Goal: Task Accomplishment & Management: Manage account settings

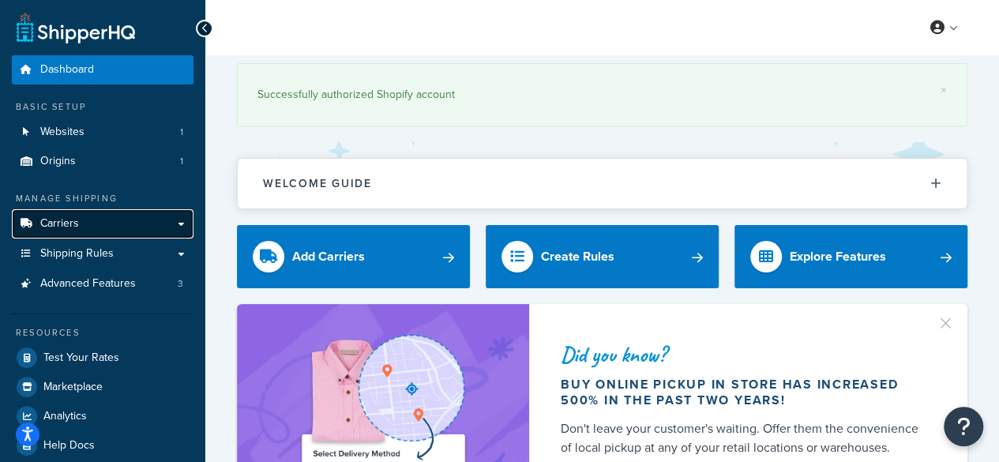
click at [70, 224] on span "Carriers" at bounding box center [59, 223] width 39 height 13
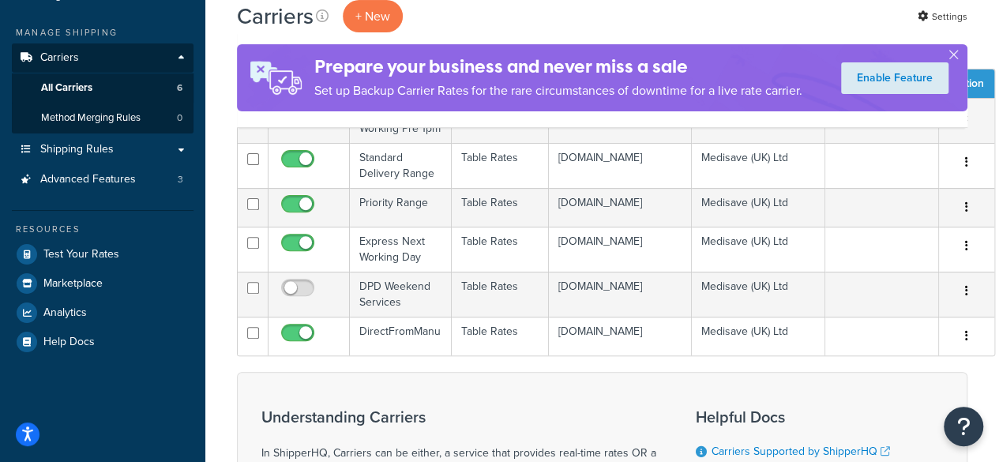
scroll to position [237, 0]
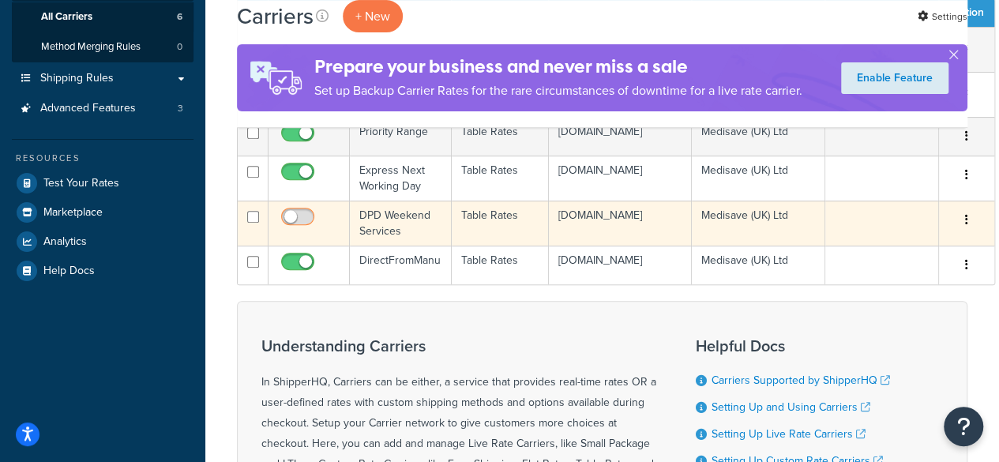
click at [303, 231] on input "checkbox" at bounding box center [299, 221] width 43 height 20
checkbox input "true"
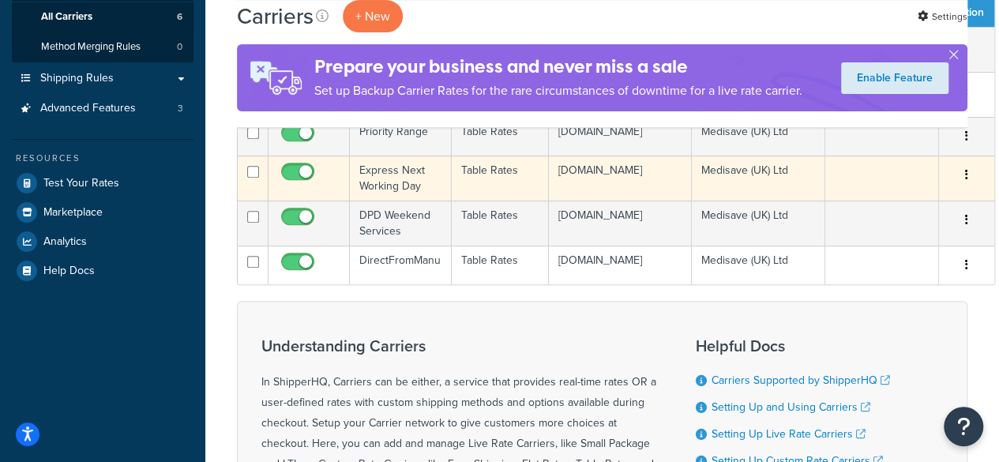
click at [321, 186] on input "checkbox" at bounding box center [299, 176] width 43 height 20
click at [307, 186] on input "checkbox" at bounding box center [299, 176] width 43 height 20
checkbox input "true"
click at [390, 196] on td "Express Next Working Day" at bounding box center [401, 178] width 102 height 45
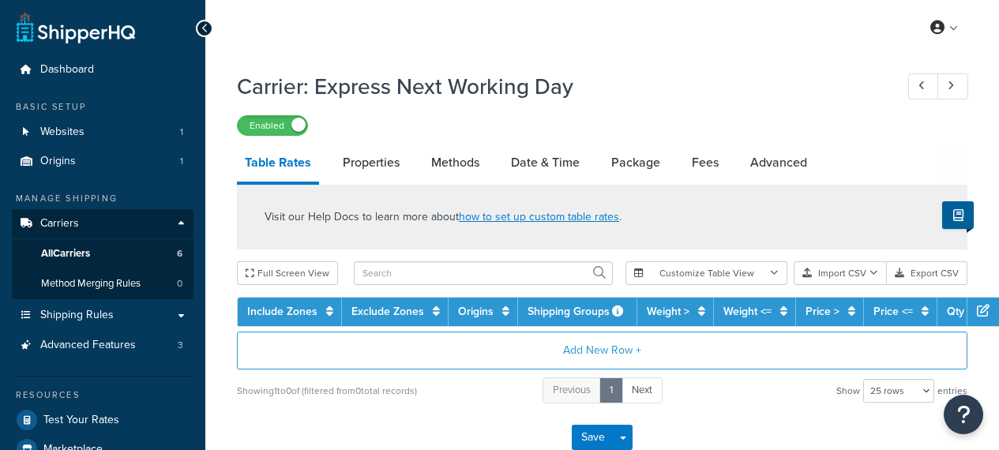
select select "25"
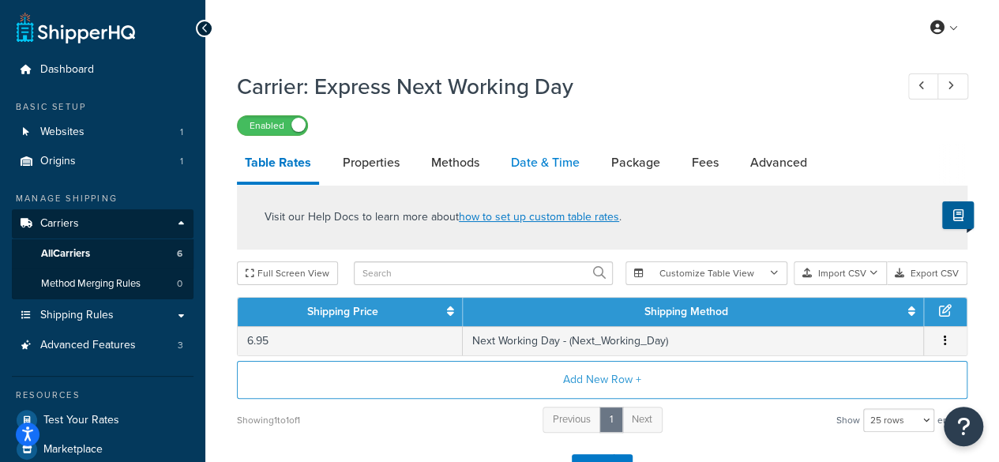
click at [563, 174] on link "Date & Time" at bounding box center [545, 163] width 84 height 38
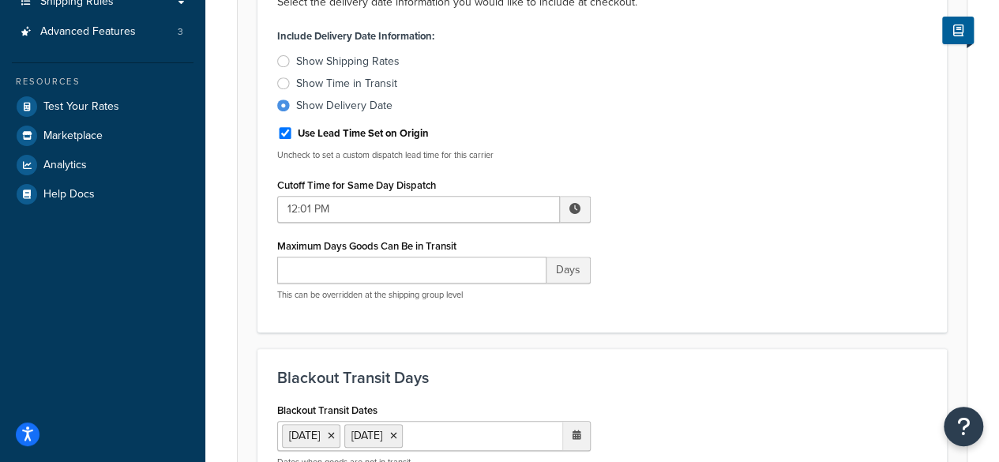
scroll to position [316, 0]
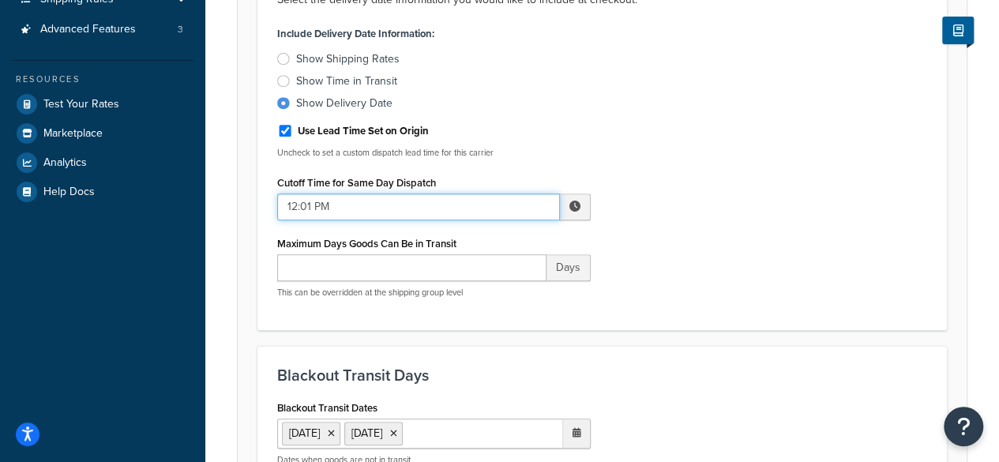
click at [352, 203] on input "12:01 PM" at bounding box center [418, 206] width 283 height 27
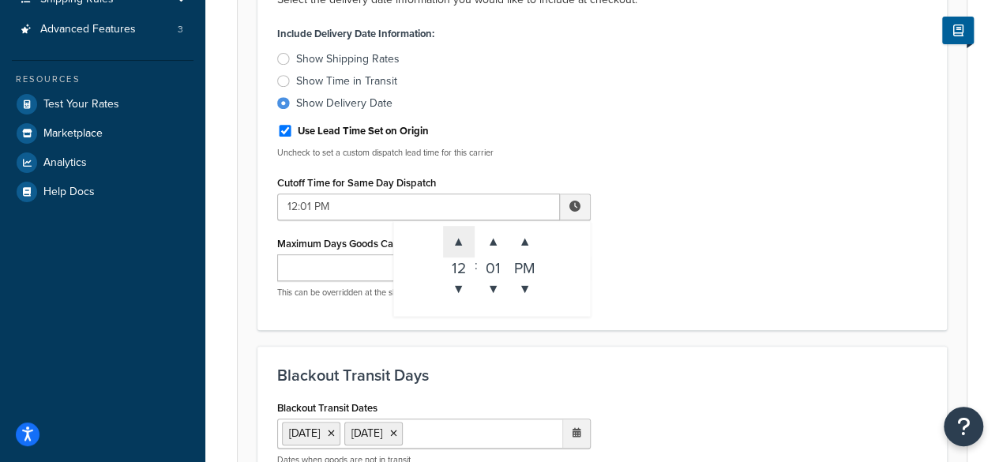
click at [463, 241] on span "▲" at bounding box center [459, 242] width 32 height 32
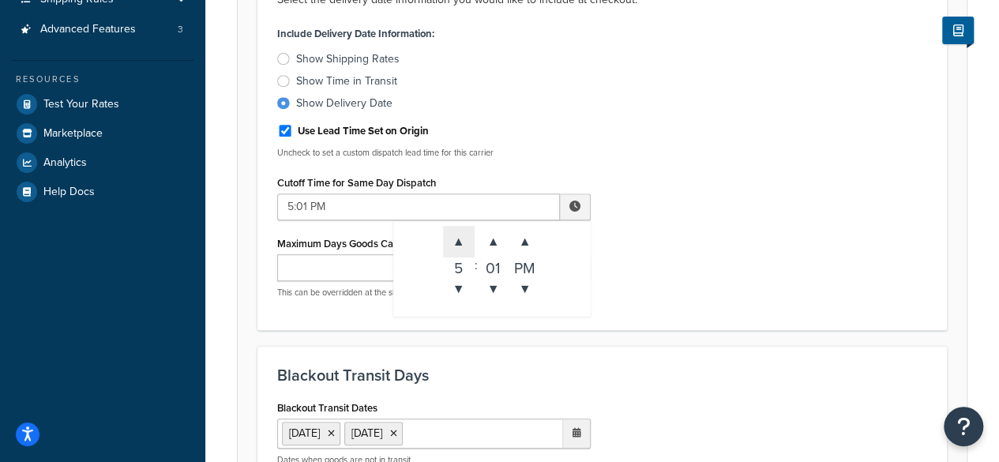
click at [463, 241] on span "▲" at bounding box center [459, 242] width 32 height 32
type input "8:01 PM"
click at [693, 246] on div "Include Delivery Date Information: Show Shipping Rates Show Time in Transit Sho…" at bounding box center [601, 166] width 673 height 288
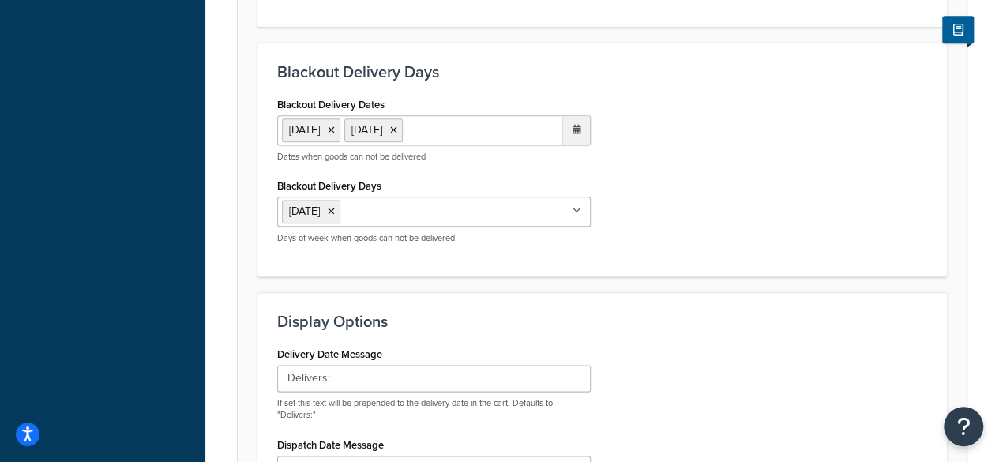
scroll to position [1155, 0]
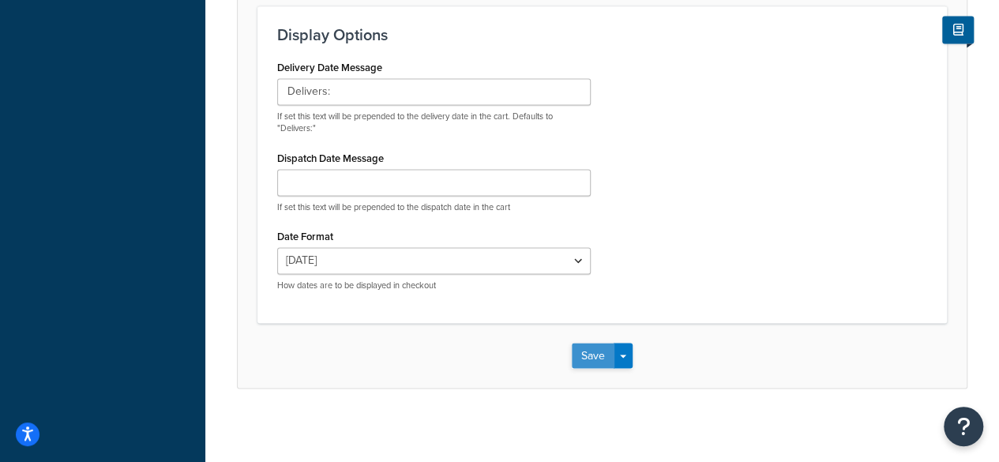
click at [597, 343] on button "Save" at bounding box center [593, 355] width 43 height 25
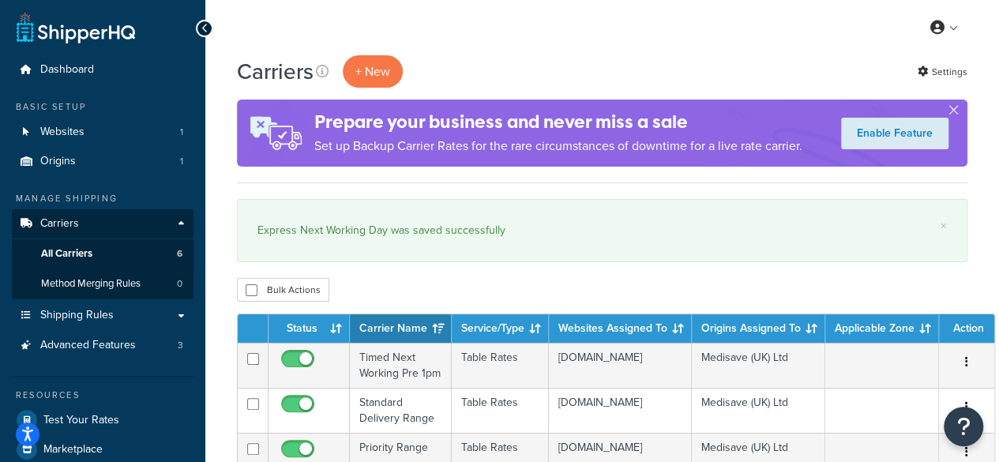
scroll to position [316, 0]
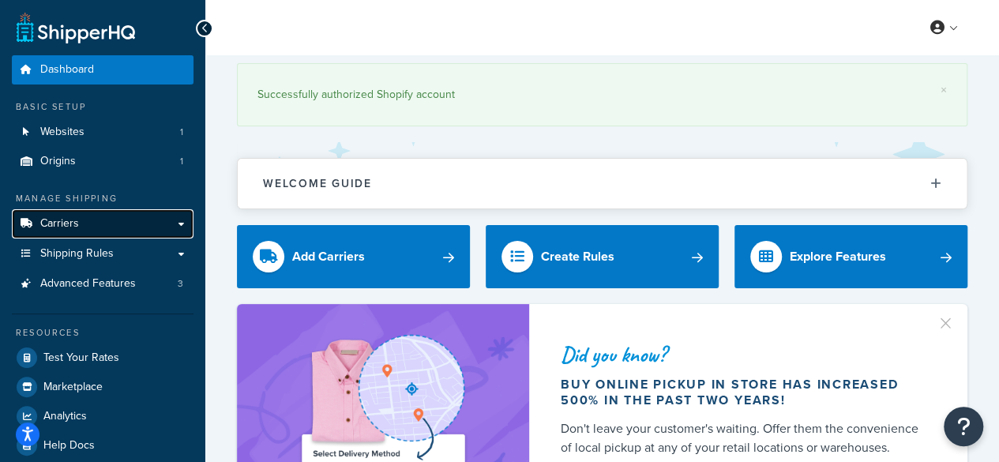
click at [54, 222] on span "Carriers" at bounding box center [59, 223] width 39 height 13
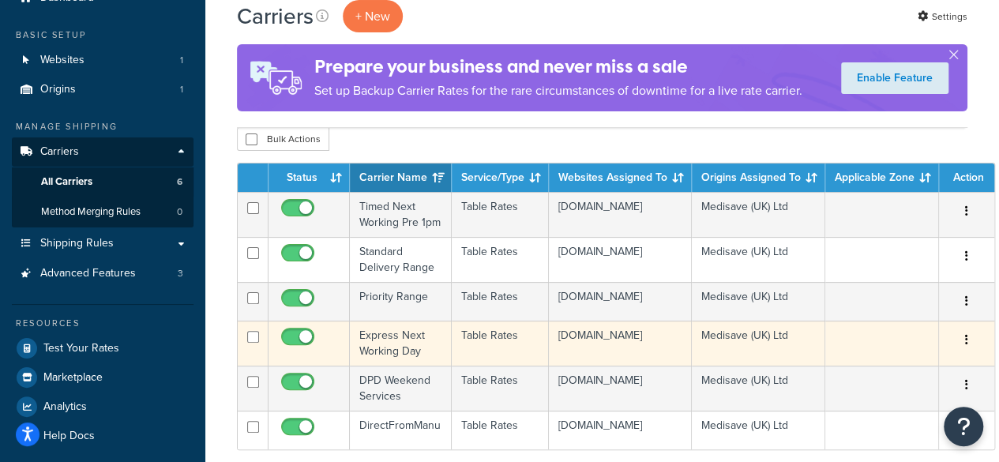
scroll to position [158, 0]
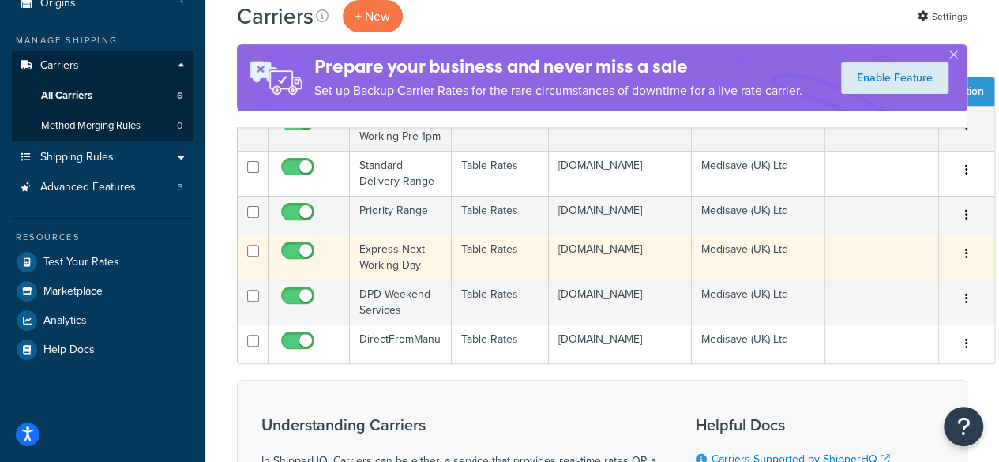
click at [383, 279] on td "Express Next Working Day" at bounding box center [401, 256] width 102 height 45
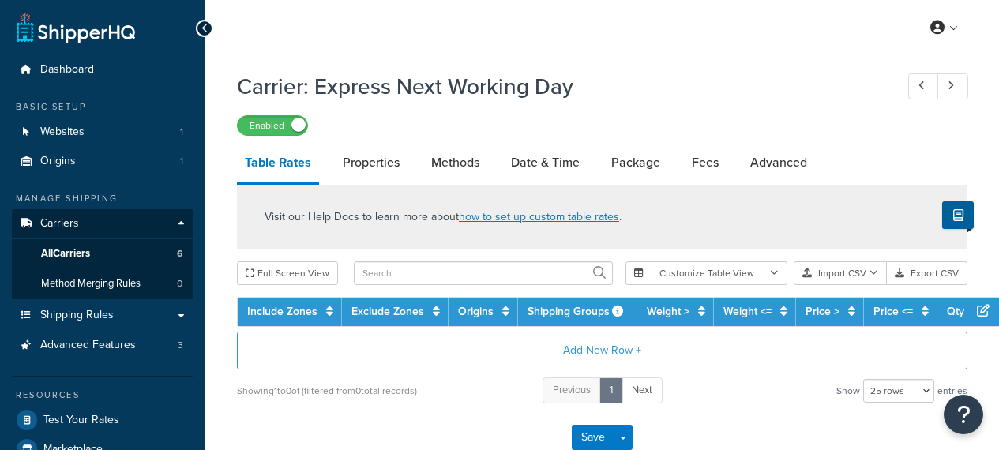
select select "25"
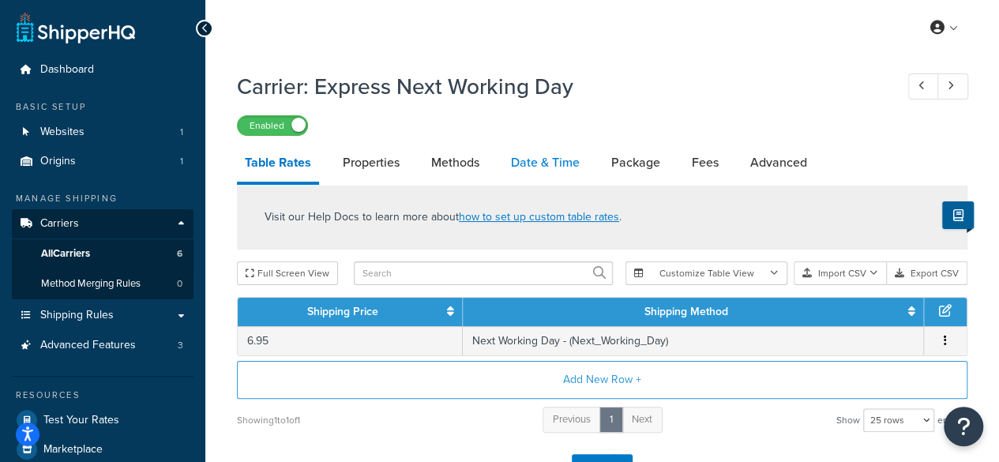
click at [542, 158] on link "Date & Time" at bounding box center [545, 163] width 84 height 38
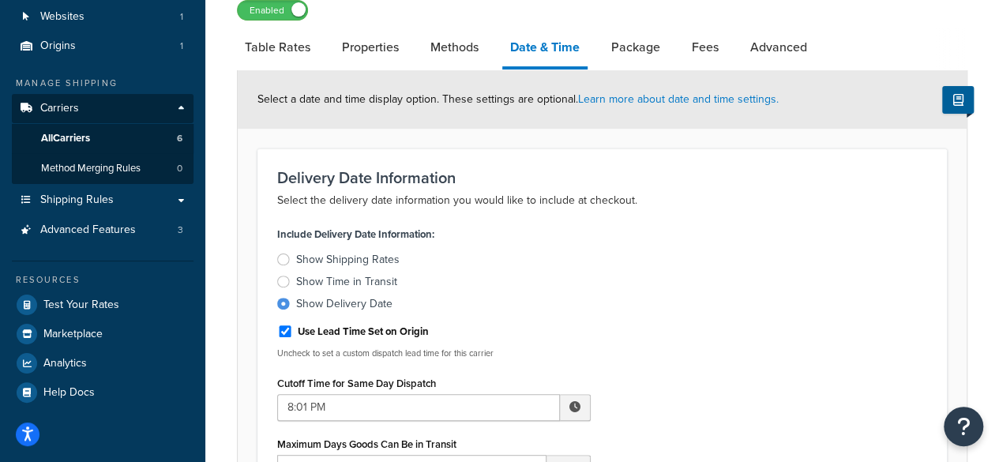
scroll to position [237, 0]
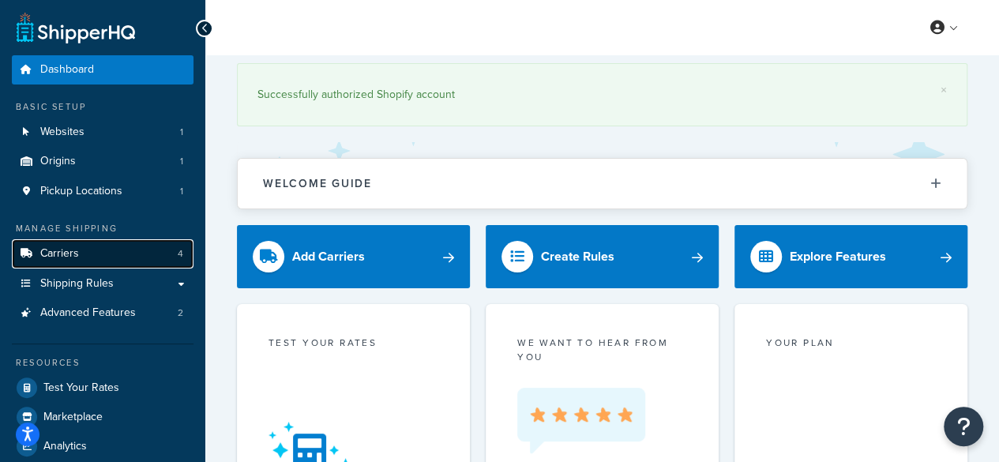
click at [69, 254] on span "Carriers" at bounding box center [59, 253] width 39 height 13
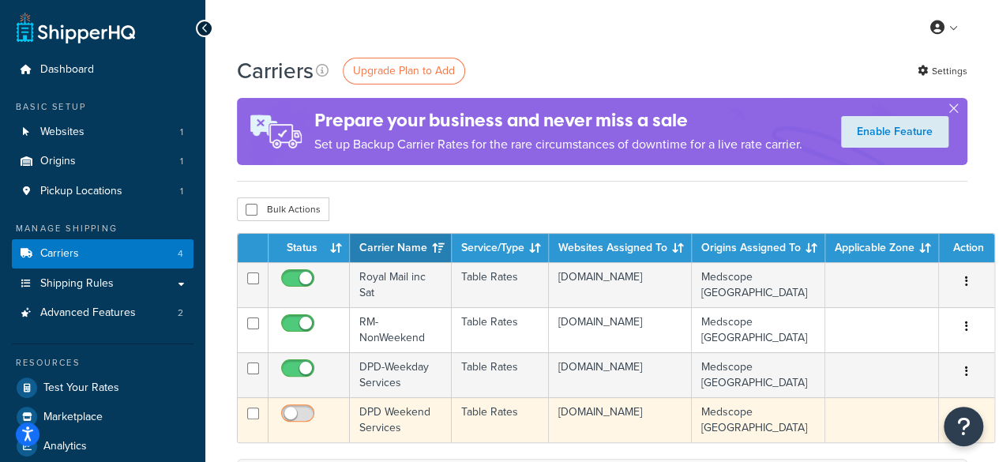
click at [303, 416] on input "checkbox" at bounding box center [299, 417] width 43 height 20
checkbox input "true"
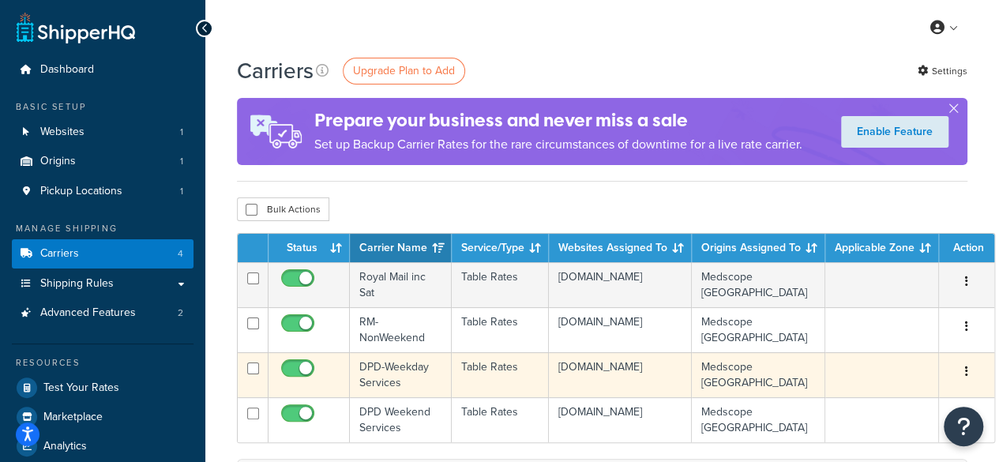
click at [389, 376] on td "DPD-Weekday Services" at bounding box center [401, 374] width 102 height 45
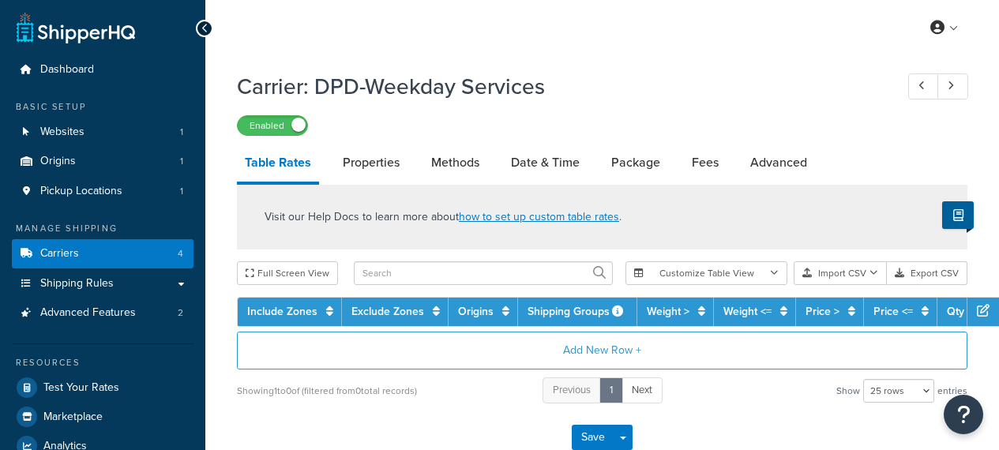
select select "25"
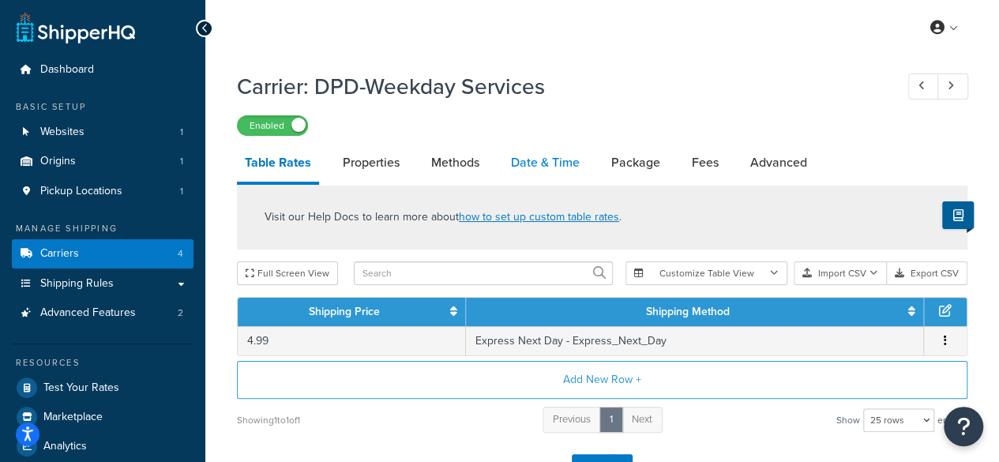
click at [555, 159] on link "Date & Time" at bounding box center [545, 163] width 84 height 38
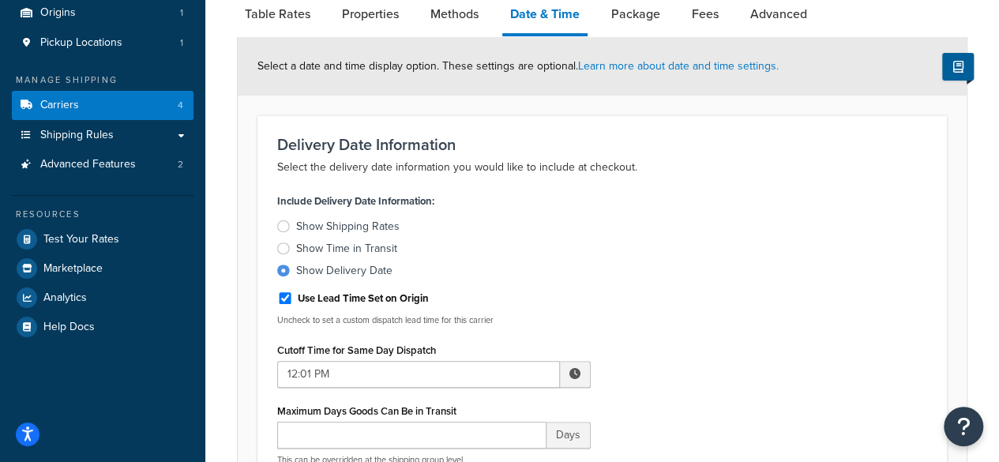
scroll to position [237, 0]
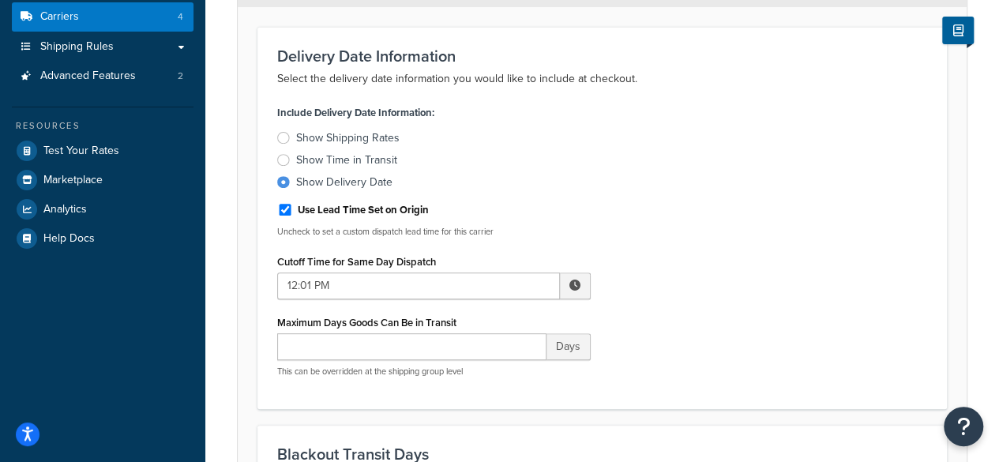
click at [360, 271] on div "Cutoff Time for Same Day Dispatch 12:01 PM ▲ 12 ▼ : ▲ 01 ▼ ▲ PM ▼" at bounding box center [433, 274] width 313 height 49
drag, startPoint x: 363, startPoint y: 305, endPoint x: 365, endPoint y: 287, distance: 18.3
click at [363, 299] on div "Include Delivery Date Information: Show Shipping Rates Show Time in Transit Sho…" at bounding box center [433, 245] width 337 height 288
click at [365, 287] on input "12:01 PM" at bounding box center [418, 285] width 283 height 27
click at [470, 320] on span "▲" at bounding box center [459, 321] width 32 height 32
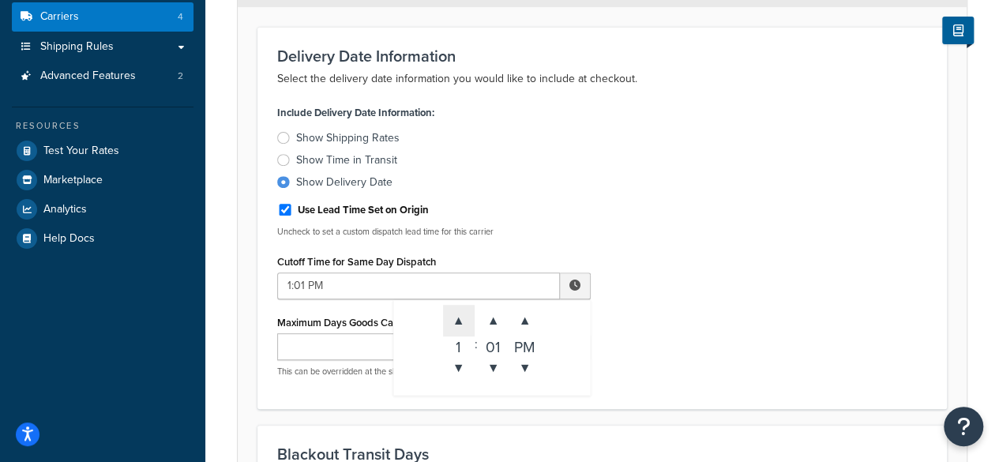
click at [470, 320] on span "▲" at bounding box center [459, 321] width 32 height 32
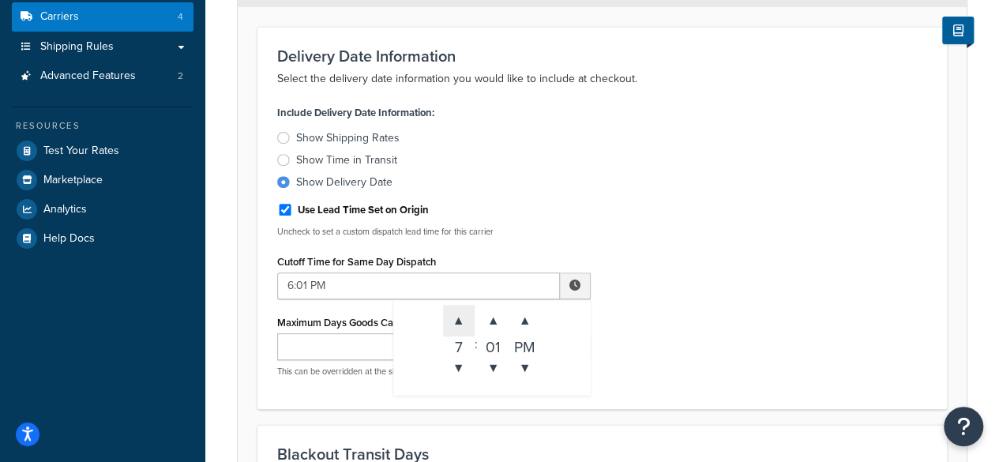
click at [470, 320] on span "▲" at bounding box center [459, 321] width 32 height 32
click at [467, 317] on span "▲" at bounding box center [459, 321] width 32 height 32
type input "9:01 PM"
click at [770, 294] on div "Include Delivery Date Information: Show Shipping Rates Show Time in Transit Sho…" at bounding box center [601, 245] width 673 height 288
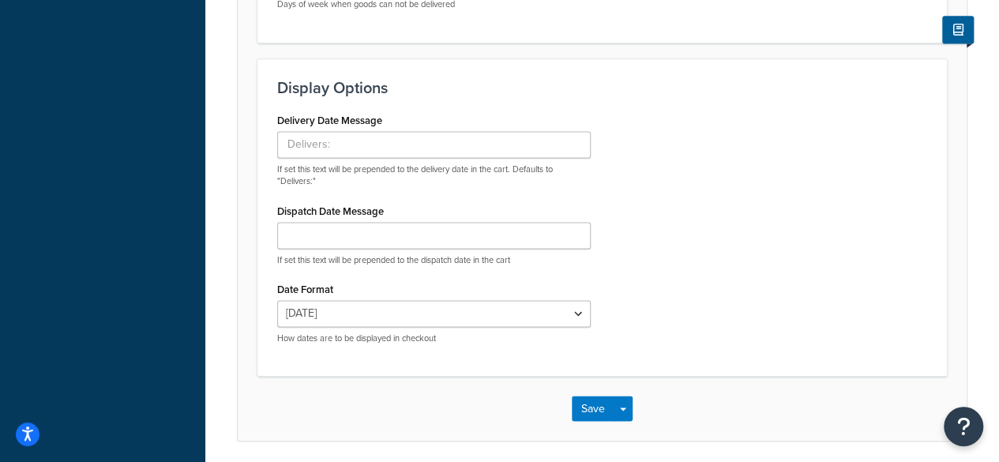
scroll to position [1155, 0]
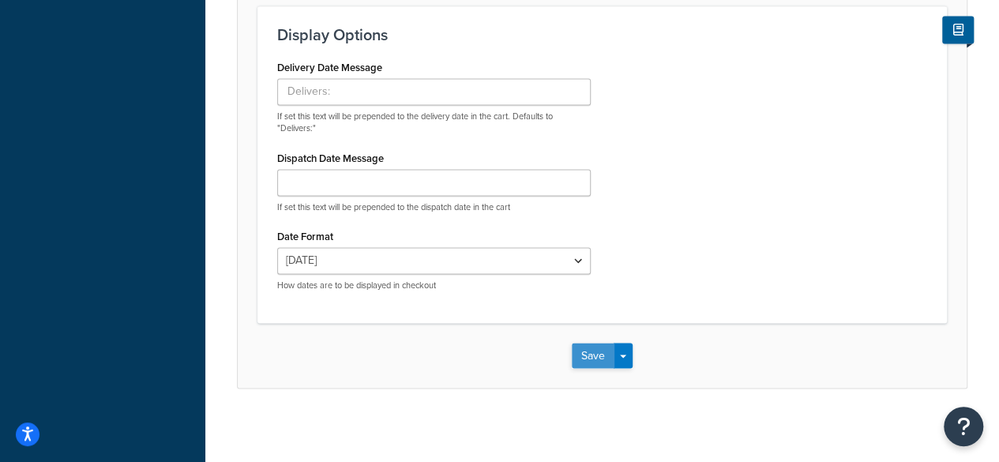
click at [600, 348] on button "Save" at bounding box center [593, 355] width 43 height 25
